Goal: Task Accomplishment & Management: Complete application form

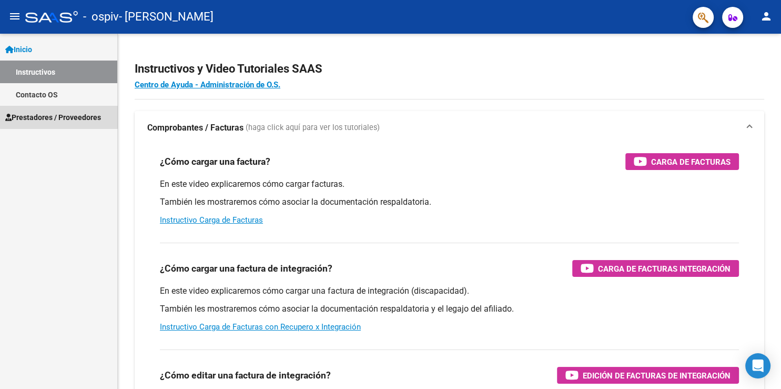
click at [59, 117] on span "Prestadores / Proveedores" at bounding box center [53, 118] width 96 height 12
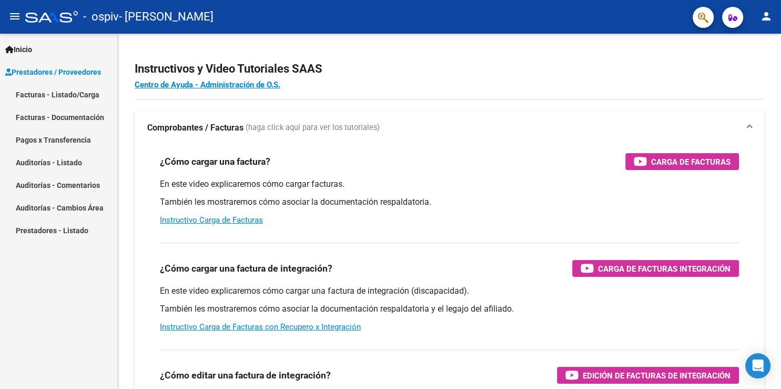
click at [65, 94] on link "Facturas - Listado/Carga" at bounding box center [58, 94] width 117 height 23
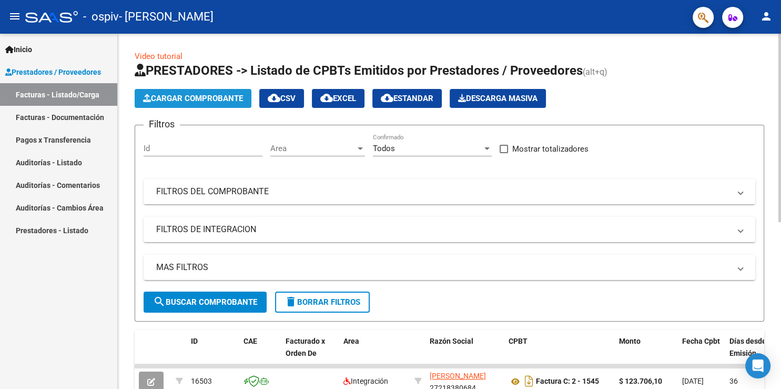
click at [207, 95] on span "Cargar Comprobante" at bounding box center [193, 98] width 100 height 9
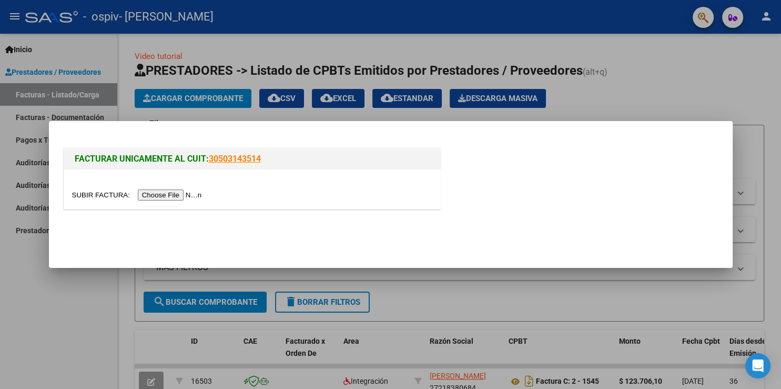
click at [89, 195] on input "file" at bounding box center [138, 194] width 133 height 11
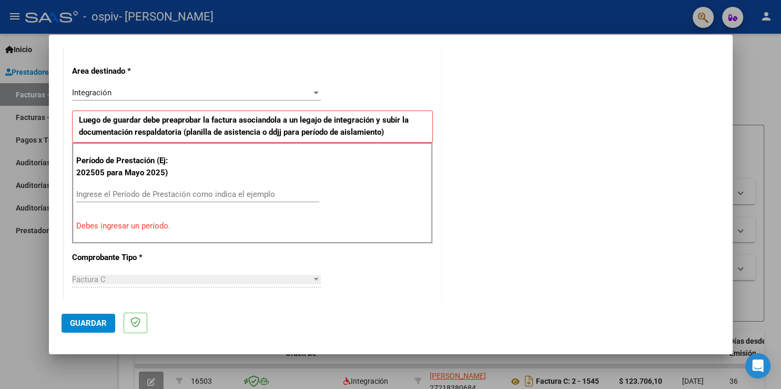
scroll to position [232, 0]
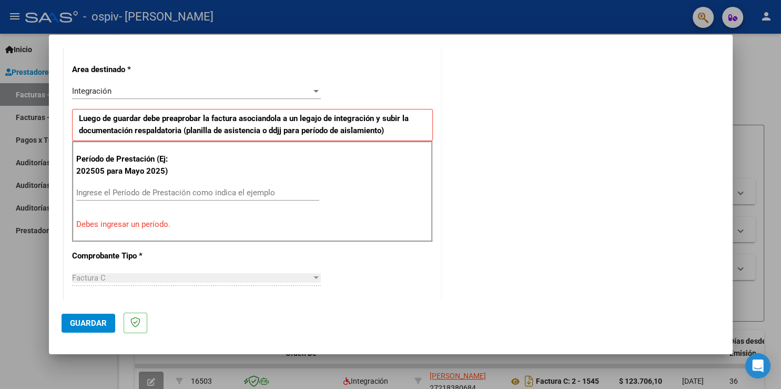
click at [110, 194] on input "Ingrese el Período de Prestación como indica el ejemplo" at bounding box center [197, 192] width 243 height 9
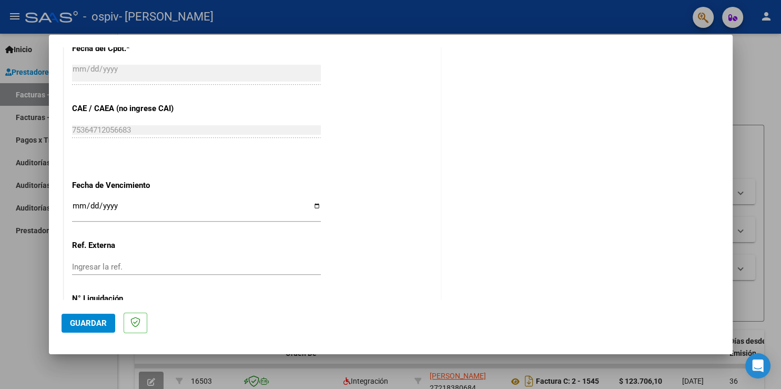
scroll to position [639, 0]
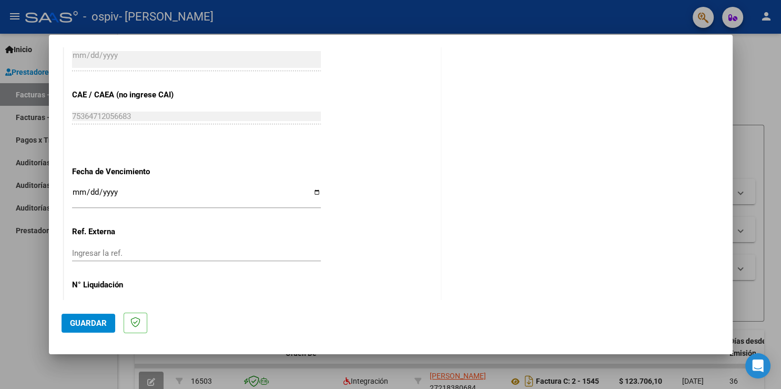
type input "202508"
click at [73, 188] on input "Ingresar la fecha" at bounding box center [196, 196] width 249 height 17
type input "[DATE]"
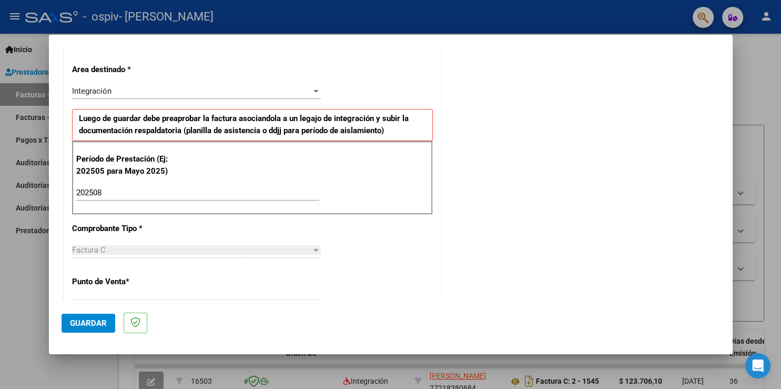
scroll to position [464, 0]
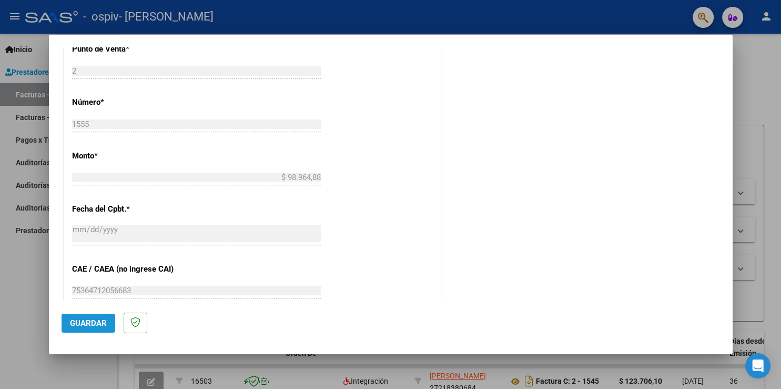
click at [84, 320] on span "Guardar" at bounding box center [88, 322] width 37 height 9
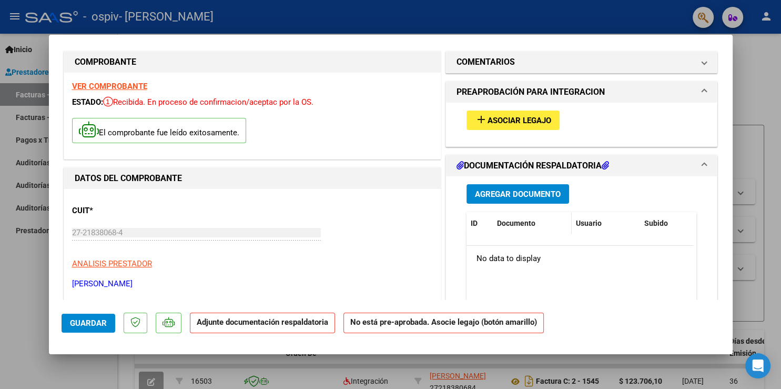
scroll to position [0, 0]
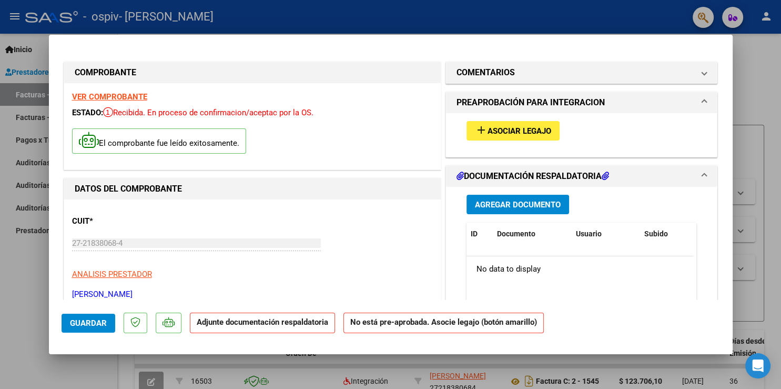
click at [532, 134] on span "Asociar Legajo" at bounding box center [520, 130] width 64 height 9
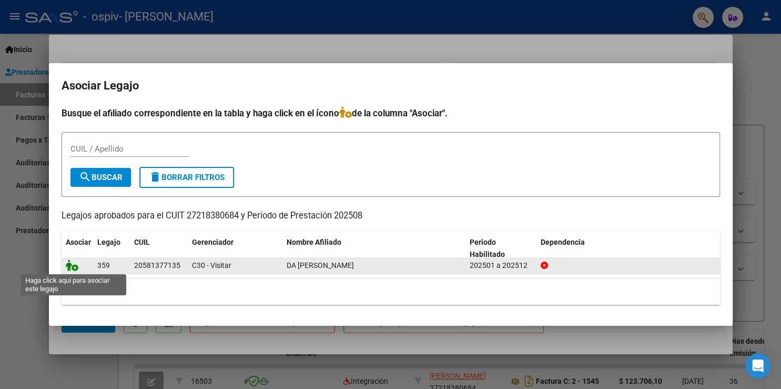
click at [74, 270] on icon at bounding box center [72, 265] width 13 height 12
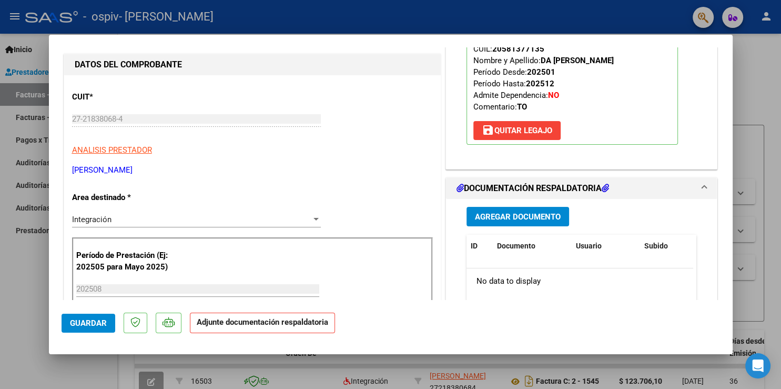
scroll to position [174, 0]
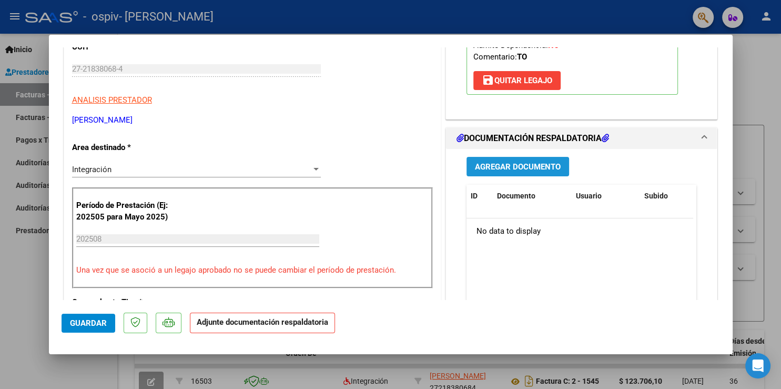
click at [514, 163] on span "Agregar Documento" at bounding box center [518, 166] width 86 height 9
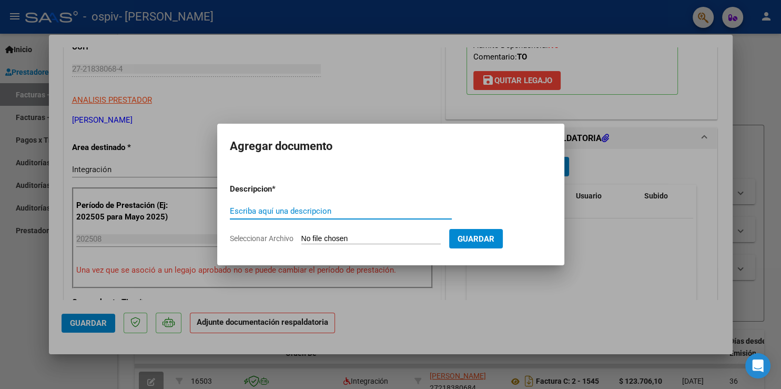
click at [283, 214] on input "Escriba aquí una descripcion" at bounding box center [341, 210] width 222 height 9
type input "PLANILLA ASISTENCIA"
click at [336, 238] on input "Seleccionar Archivo" at bounding box center [370, 239] width 139 height 10
type input "C:\fakepath\PLANILLA ASIST. [PERSON_NAME].pdf"
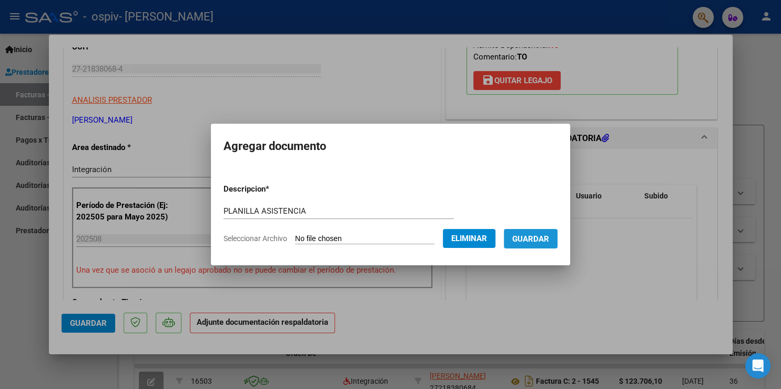
click at [534, 239] on span "Guardar" at bounding box center [530, 238] width 37 height 9
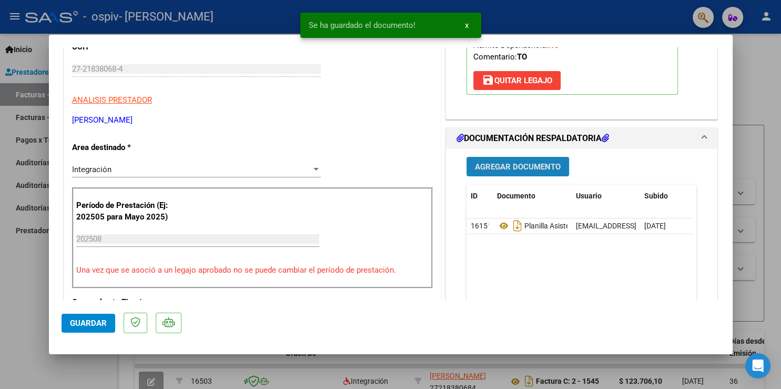
click at [521, 168] on span "Agregar Documento" at bounding box center [518, 166] width 86 height 9
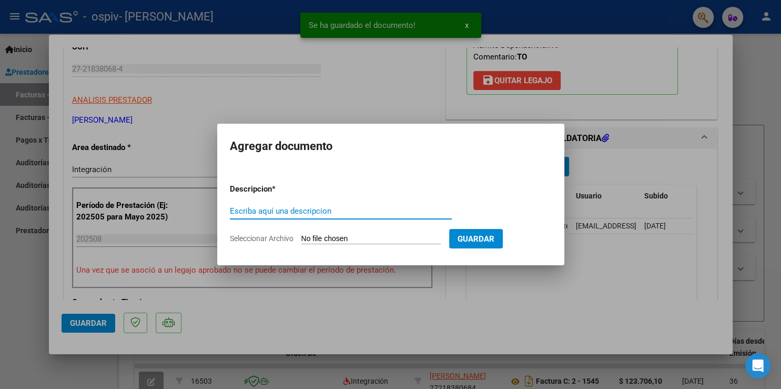
click at [316, 208] on input "Escriba aquí una descripcion" at bounding box center [341, 210] width 222 height 9
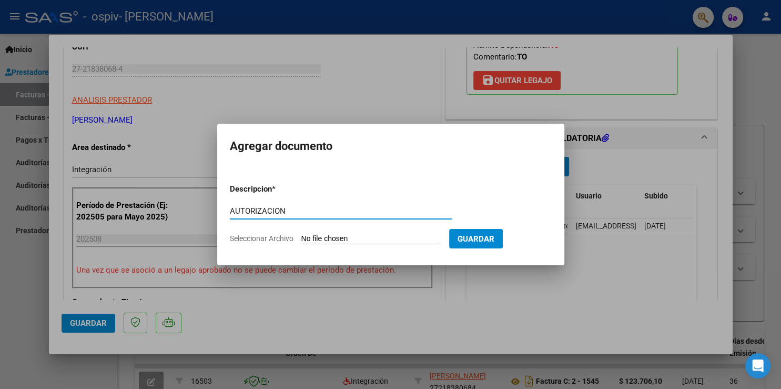
type input "AUTORIZACION"
click at [327, 235] on input "Seleccionar Archivo" at bounding box center [370, 239] width 139 height 10
type input "C:\fakepath\AUTORIZACION [PERSON_NAME] TO 2025.pdf"
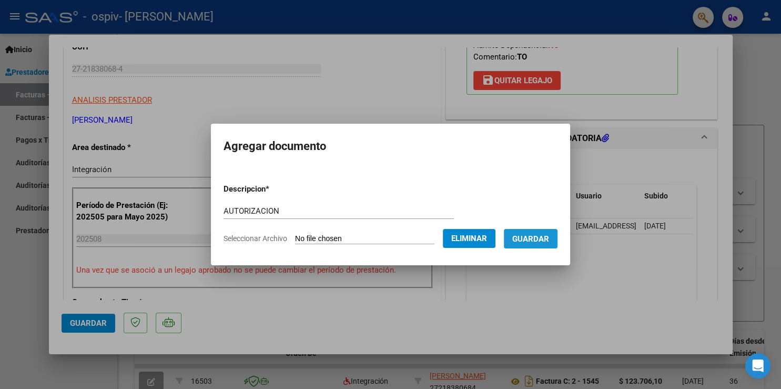
click at [539, 237] on span "Guardar" at bounding box center [530, 238] width 37 height 9
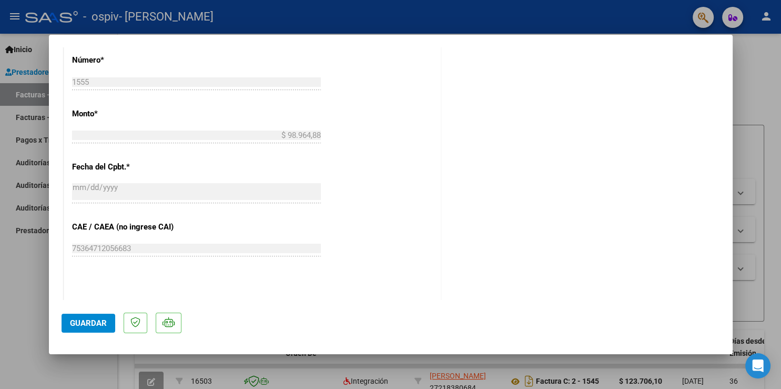
scroll to position [675, 0]
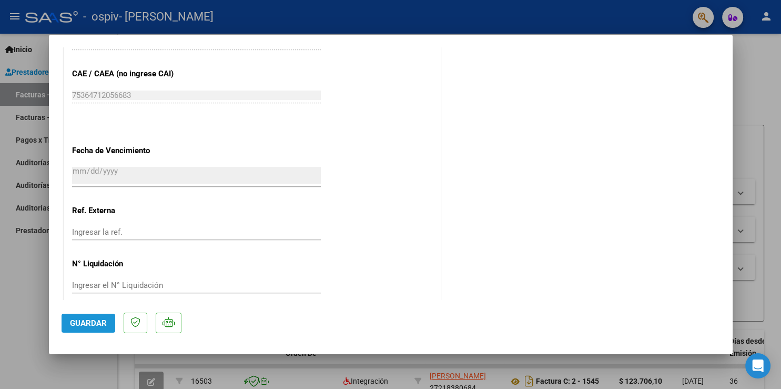
click at [86, 321] on span "Guardar" at bounding box center [88, 322] width 37 height 9
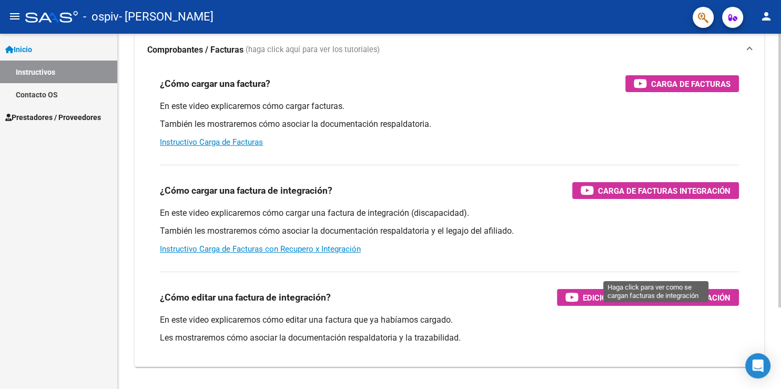
scroll to position [106, 0]
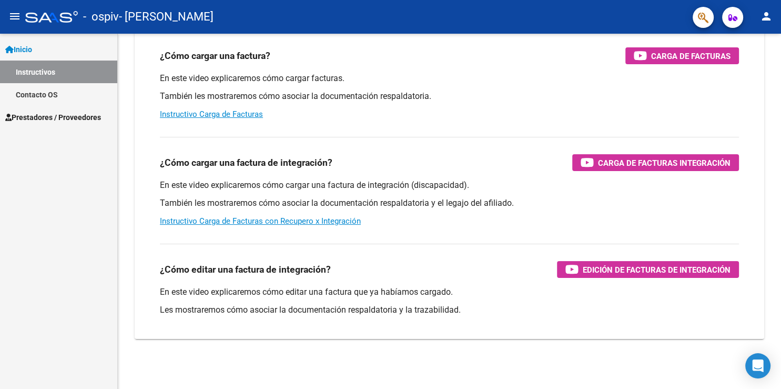
click at [54, 115] on span "Prestadores / Proveedores" at bounding box center [53, 118] width 96 height 12
click at [43, 118] on span "Prestadores / Proveedores" at bounding box center [53, 118] width 96 height 12
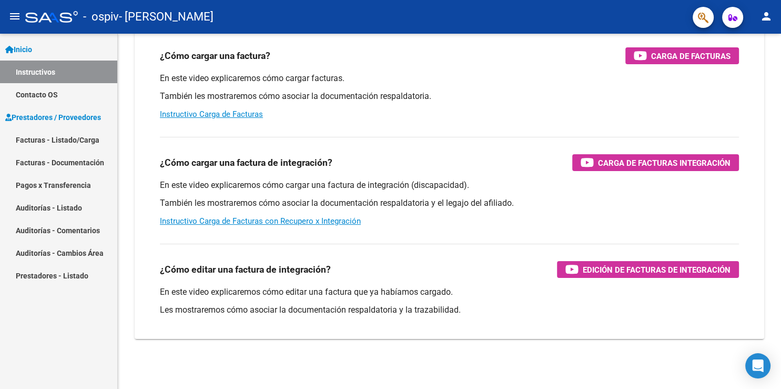
click at [75, 165] on link "Facturas - Documentación" at bounding box center [58, 162] width 117 height 23
